Goal: Information Seeking & Learning: Find specific fact

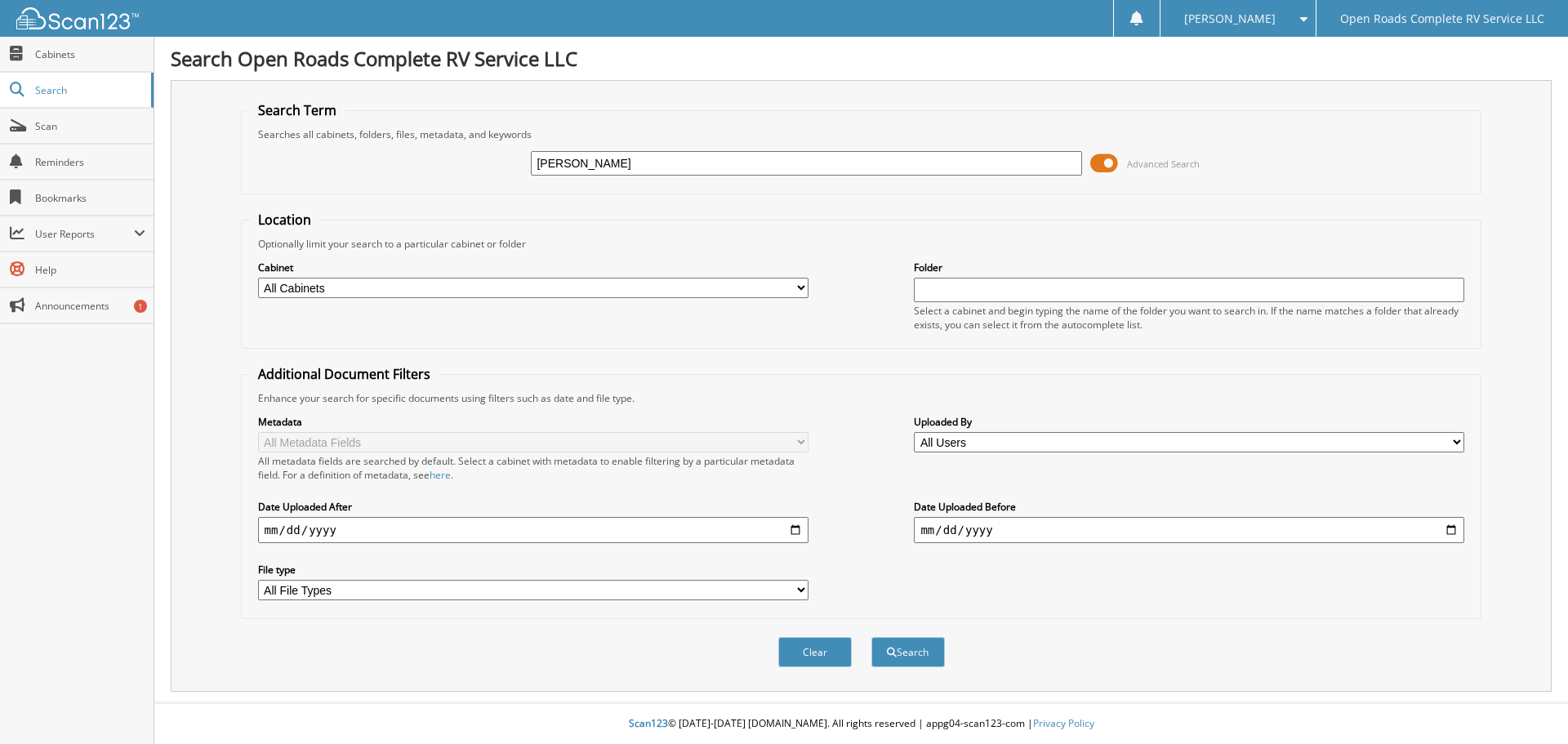
type input "[PERSON_NAME]"
click at [871, 637] on button "Search" at bounding box center [907, 652] width 73 height 30
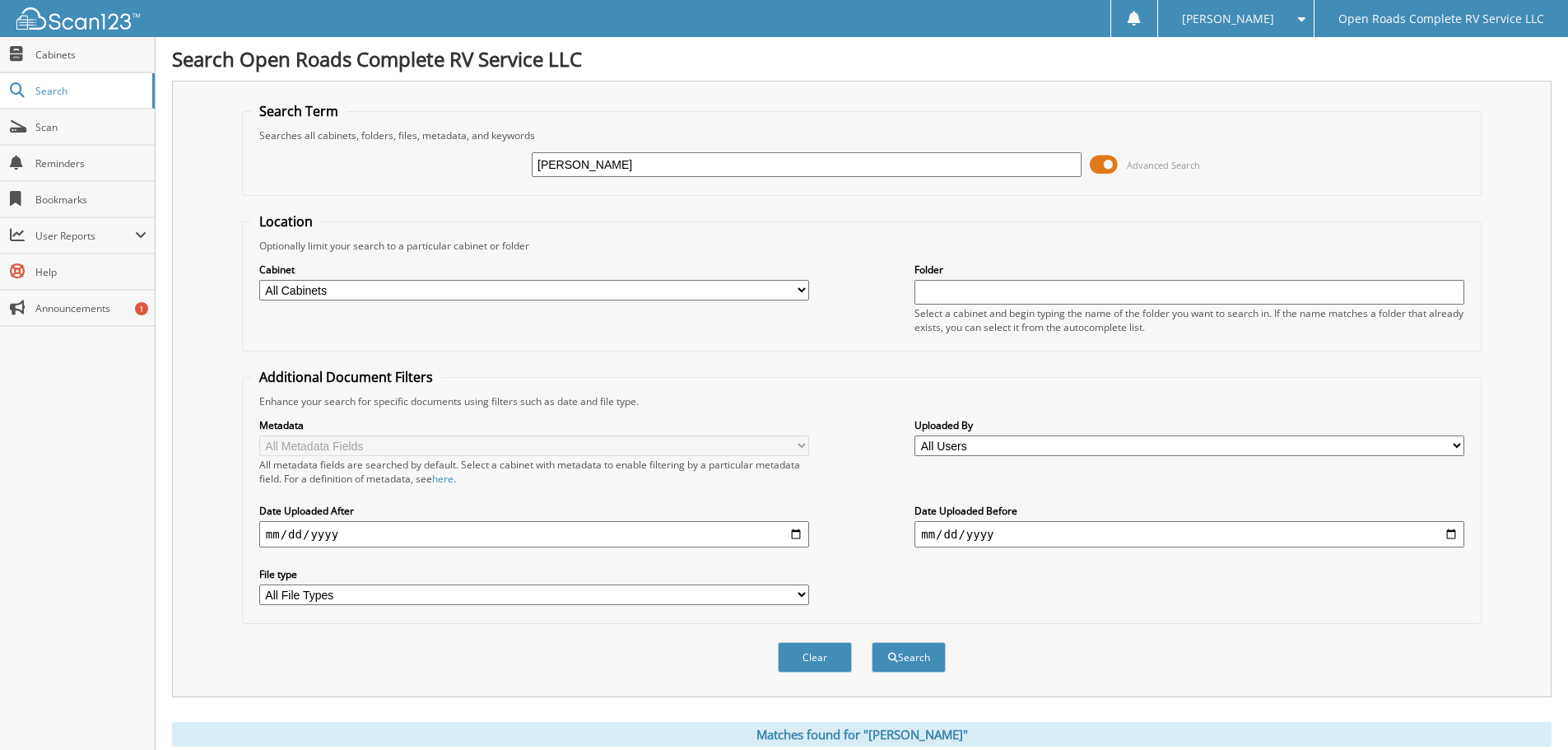
type input "charles cowart"
click at [872, 642] on button "Search" at bounding box center [908, 658] width 74 height 31
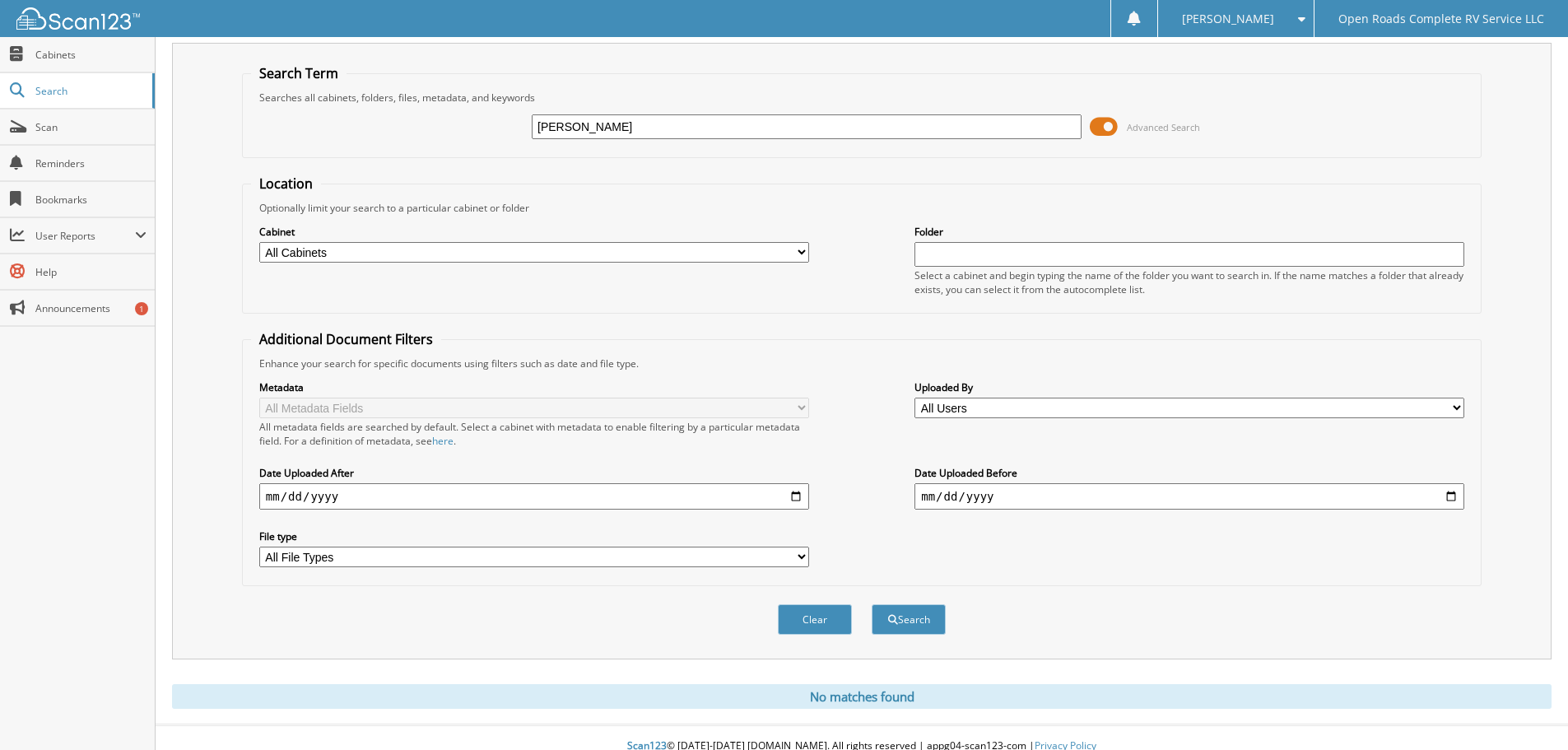
scroll to position [55, 0]
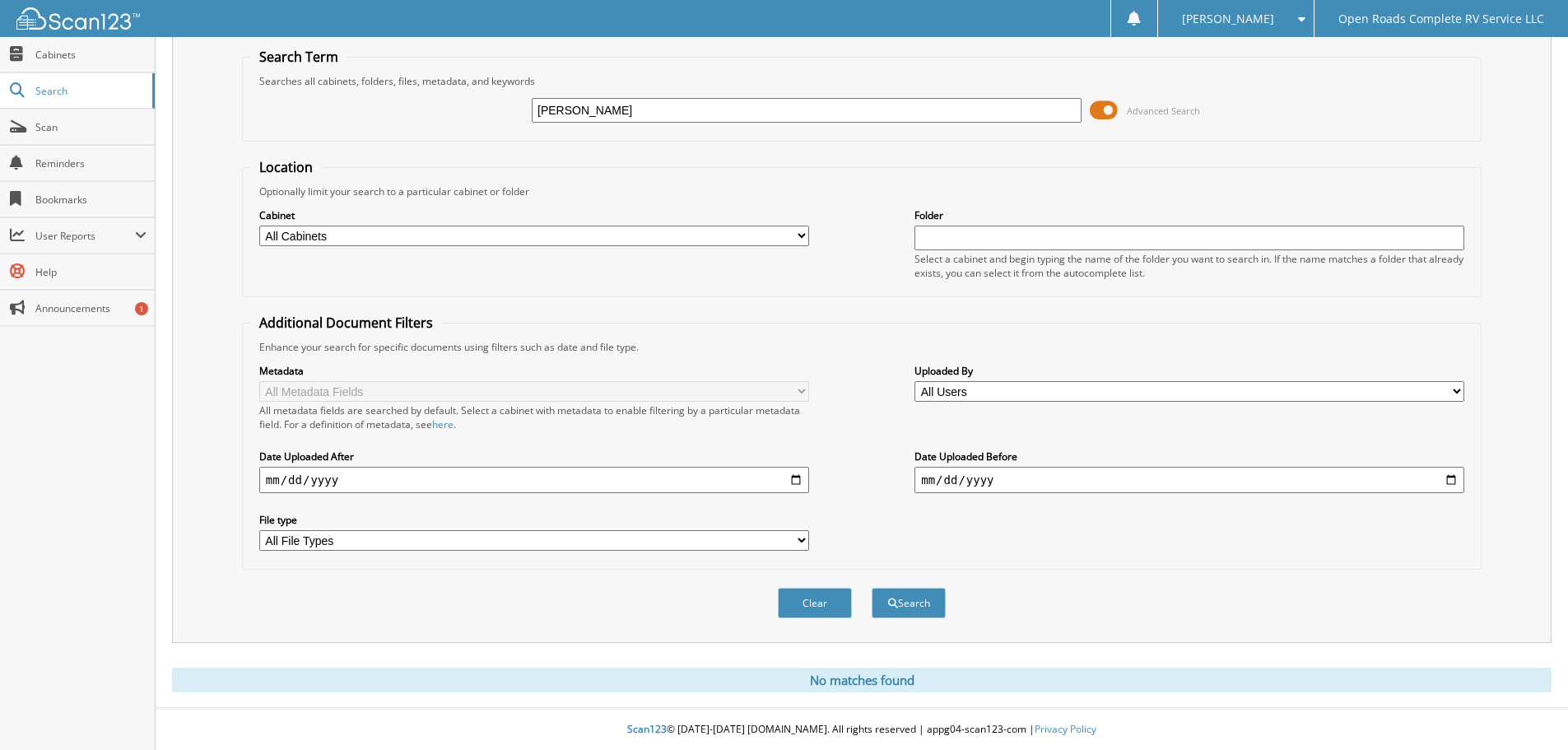
drag, startPoint x: 580, startPoint y: 108, endPoint x: 426, endPoint y: 101, distance: 154.2
click at [426, 101] on div "charles cowart Advanced Search" at bounding box center [862, 110] width 1222 height 44
click at [610, 116] on input "[PERSON_NAME]" at bounding box center [806, 110] width 550 height 25
type input "cowart jr"
click at [872, 588] on button "Search" at bounding box center [908, 603] width 74 height 31
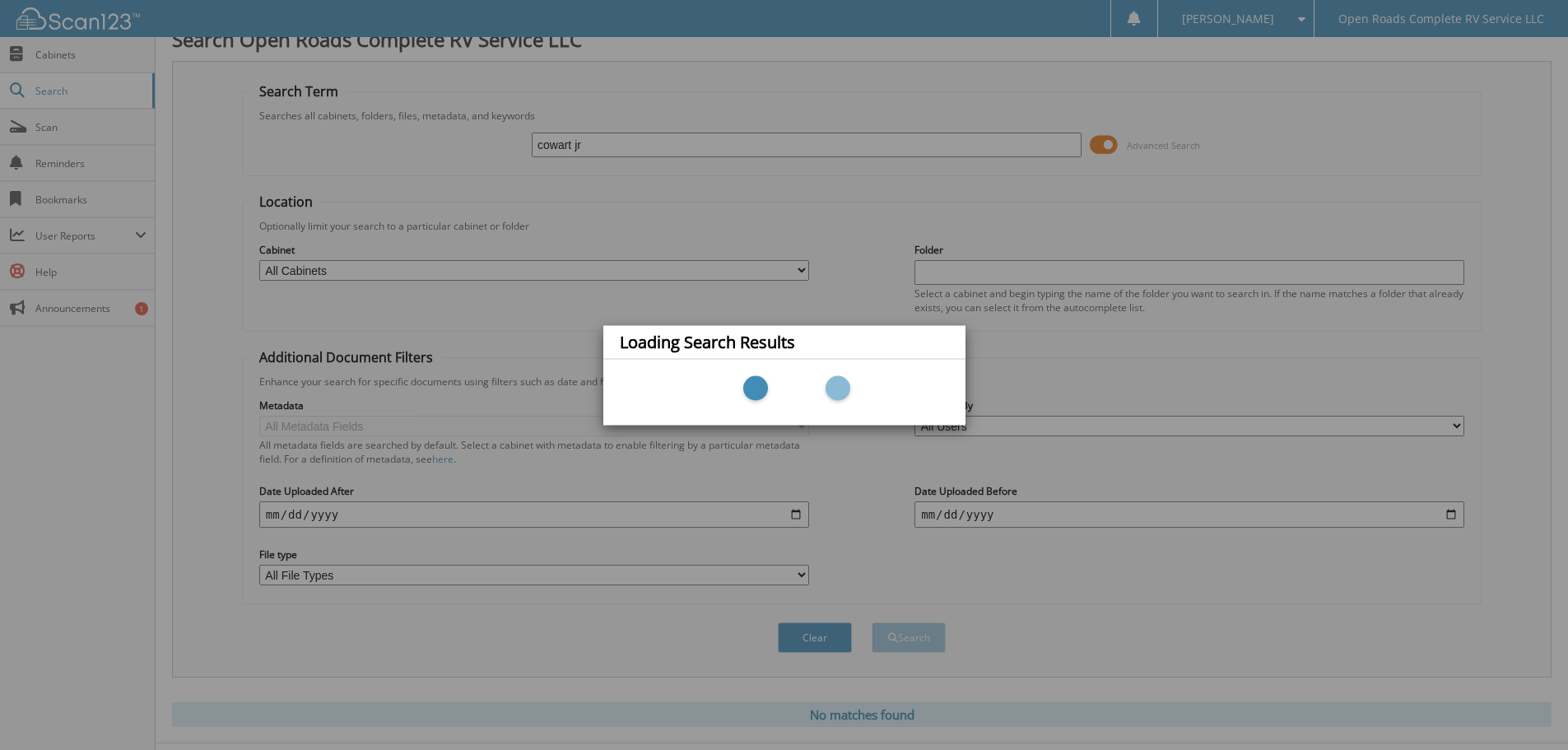
scroll to position [0, 0]
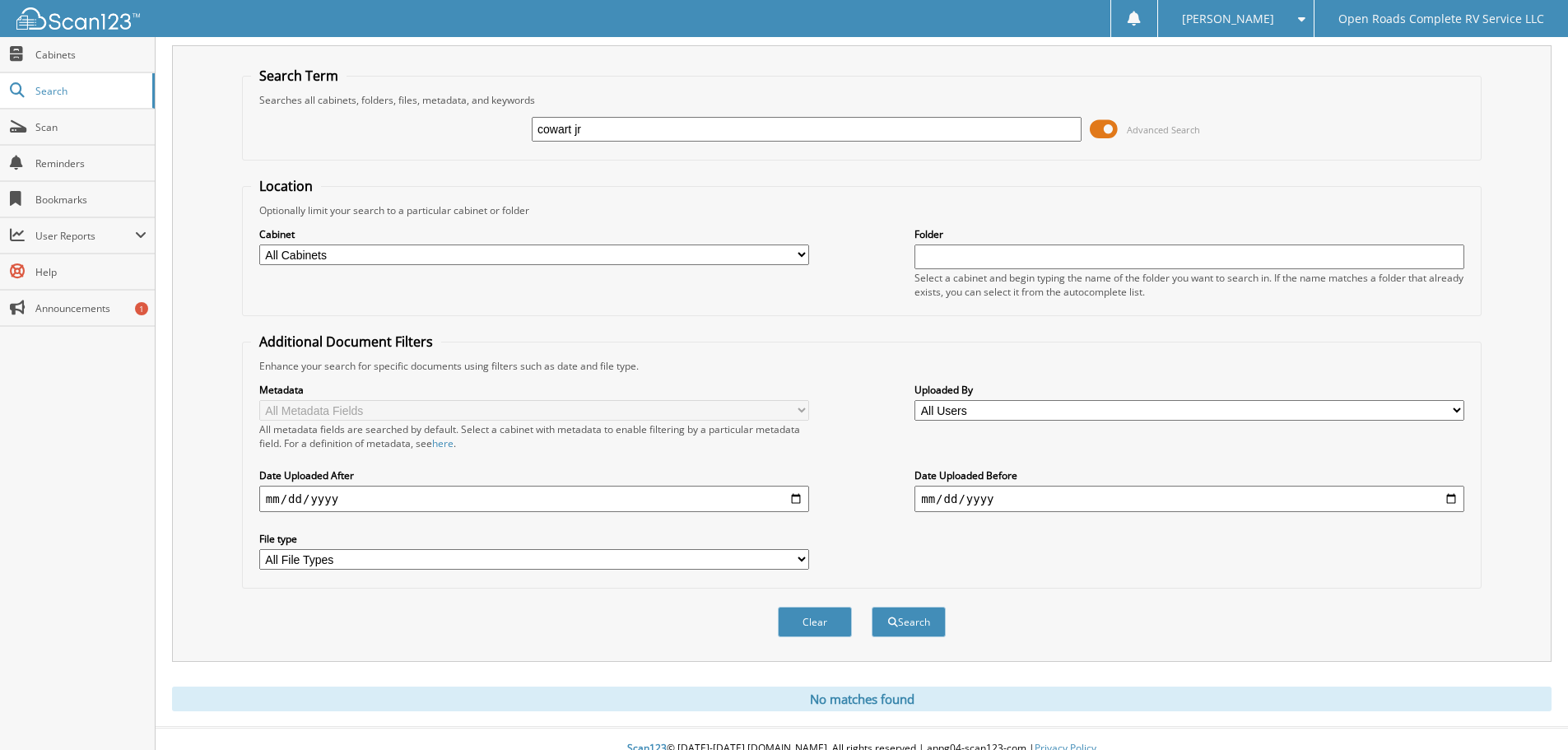
scroll to position [55, 0]
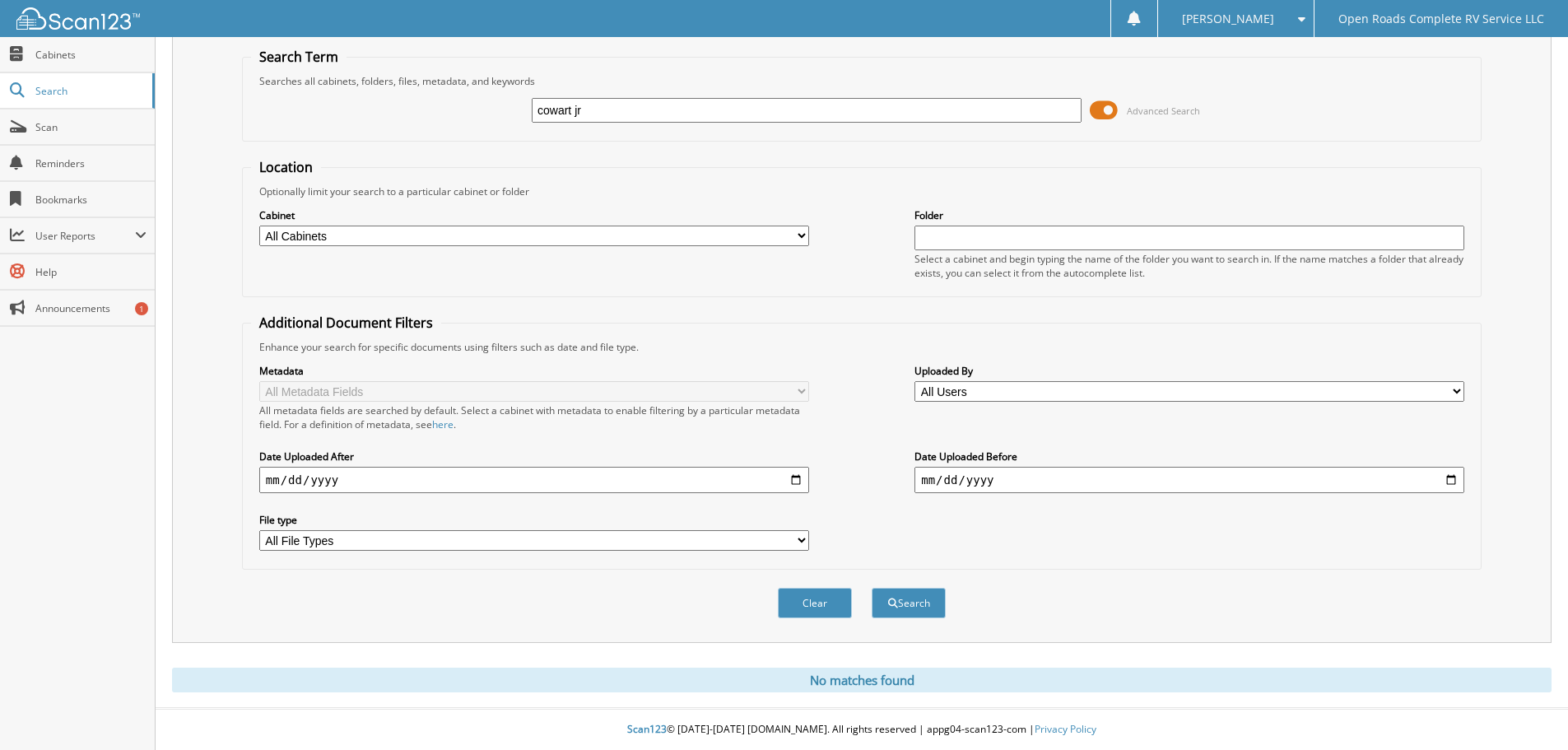
drag, startPoint x: 570, startPoint y: 109, endPoint x: 645, endPoint y: 108, distance: 75.0
click at [645, 108] on input "cowart jr" at bounding box center [806, 110] width 550 height 25
type input "[PERSON_NAME]"
click at [872, 588] on button "Search" at bounding box center [908, 603] width 74 height 31
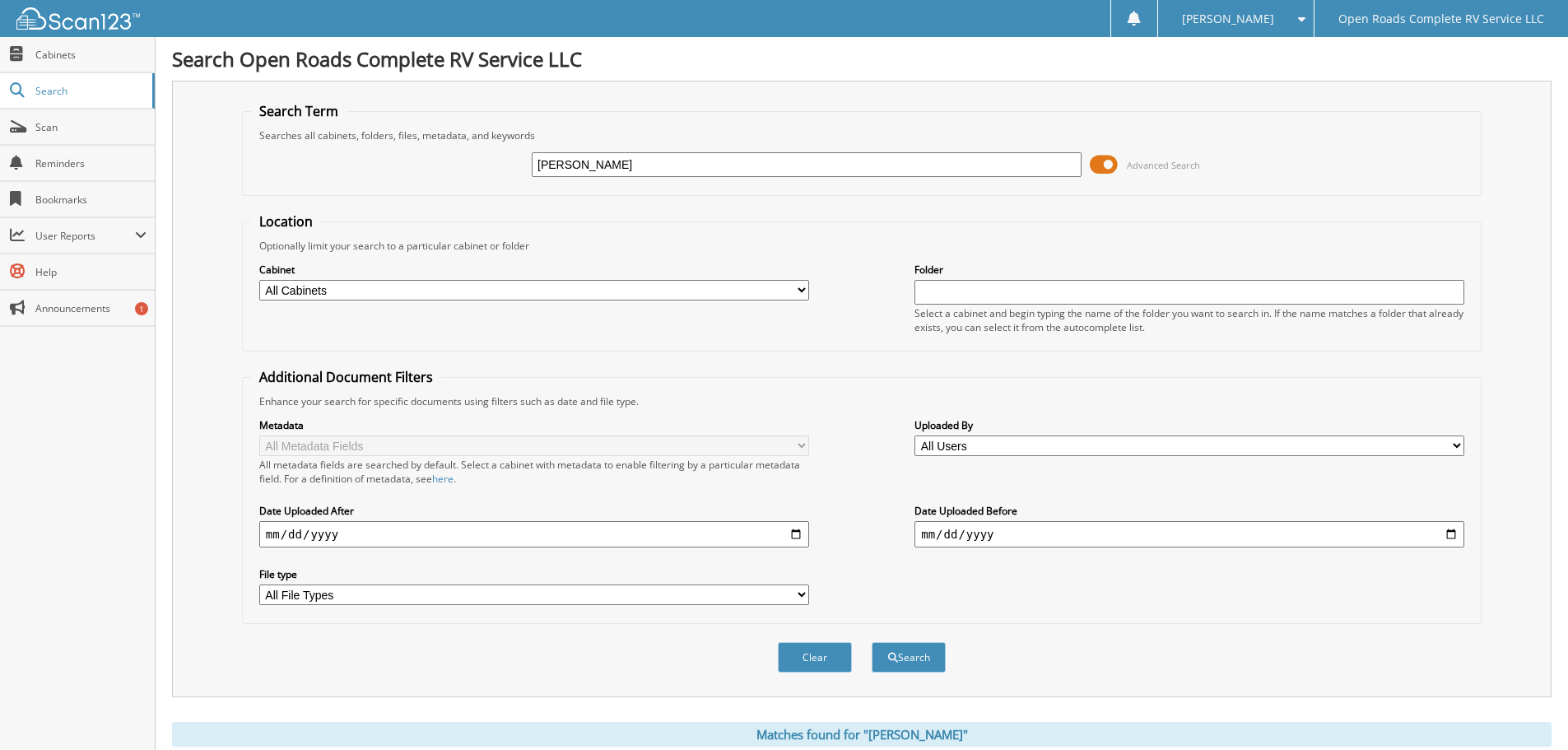
drag, startPoint x: 600, startPoint y: 165, endPoint x: 371, endPoint y: 157, distance: 229.1
click at [371, 157] on div "[PERSON_NAME] Advanced Search" at bounding box center [862, 164] width 1222 height 44
paste input "MJ971526"
type input "MJ971526"
click at [872, 642] on button "Search" at bounding box center [908, 658] width 74 height 31
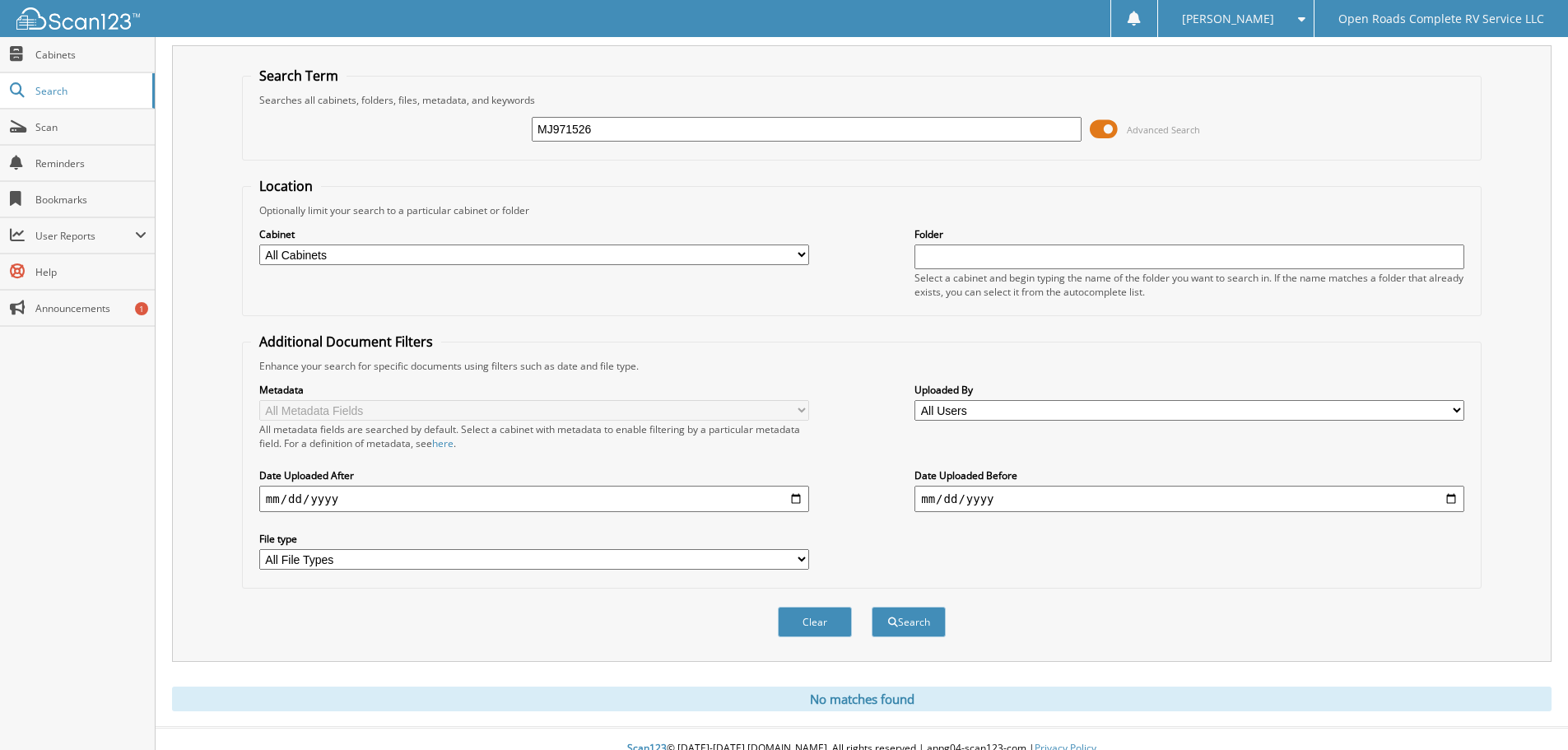
scroll to position [55, 0]
